Goal: Task Accomplishment & Management: Complete application form

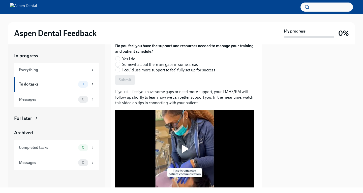
scroll to position [25, 0]
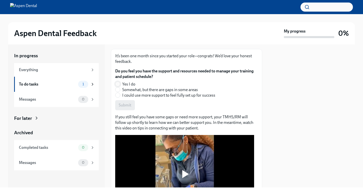
click at [118, 83] on input "Yes I do" at bounding box center [118, 84] width 5 height 5
radio input "true"
click at [131, 108] on button "Submit" at bounding box center [125, 105] width 20 height 10
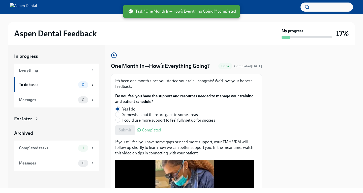
scroll to position [0, 0]
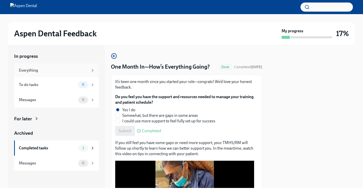
click at [54, 68] on div "Everything" at bounding box center [53, 71] width 69 height 6
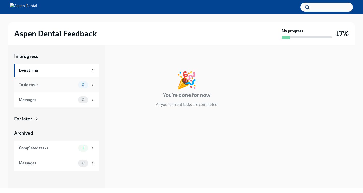
click at [82, 84] on span "0" at bounding box center [83, 85] width 9 height 4
click at [69, 102] on div "Messages" at bounding box center [47, 100] width 57 height 6
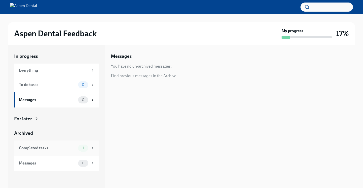
click at [67, 145] on div "Completed tasks" at bounding box center [47, 148] width 57 height 6
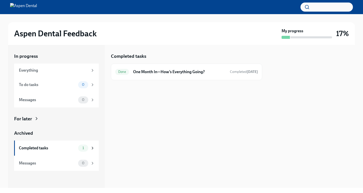
click at [44, 118] on div "For later" at bounding box center [56, 119] width 85 height 7
